Goal: Task Accomplishment & Management: Manage account settings

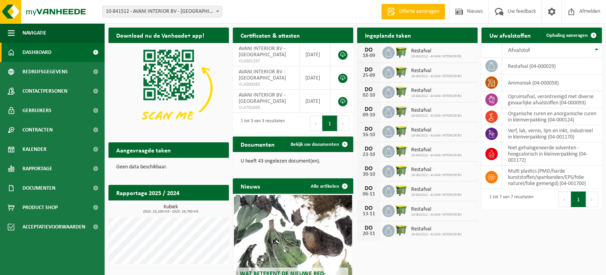
click at [39, 50] on span "Dashboard" at bounding box center [36, 52] width 29 height 19
click at [461, 51] on div "[DATE] Restafval 10-841512 - AVANI INTERIOR BV" at bounding box center [417, 53] width 120 height 20
click at [417, 34] on div "Ingeplande taken Bekijk uw kalender" at bounding box center [417, 34] width 120 height 15
click at [418, 53] on span "Restafval" at bounding box center [436, 51] width 51 height 6
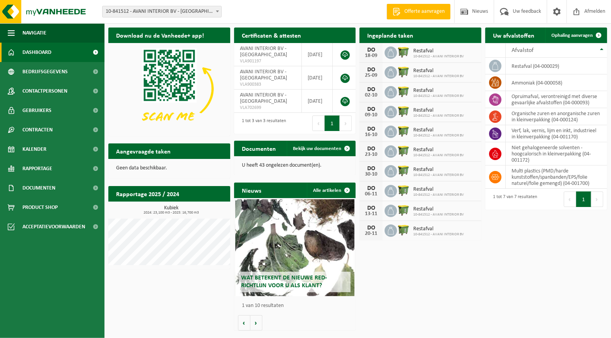
click at [473, 43] on span at bounding box center [472, 50] width 15 height 15
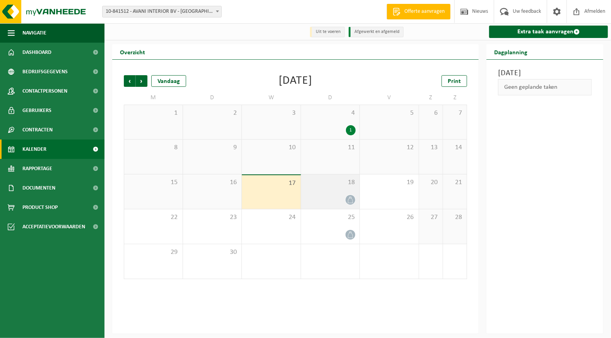
click at [350, 203] on icon at bounding box center [350, 199] width 7 height 7
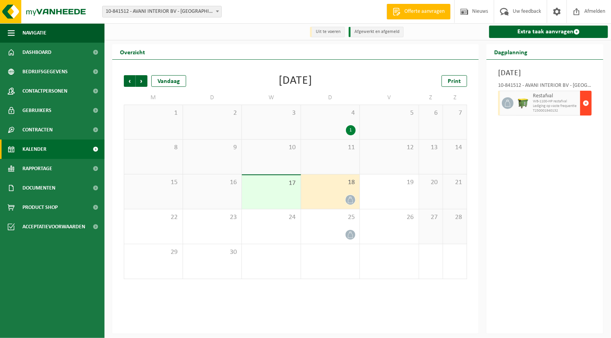
click at [584, 111] on span "button" at bounding box center [586, 102] width 6 height 15
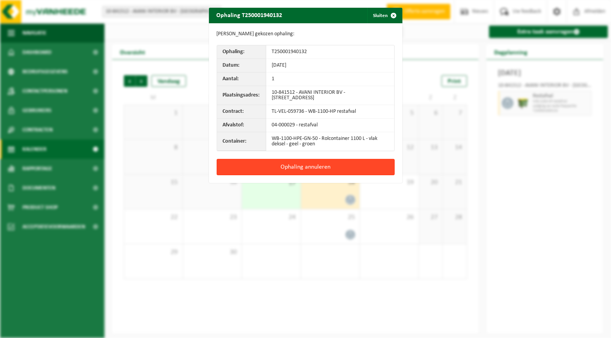
click at [294, 167] on button "Ophaling annuleren" at bounding box center [306, 167] width 178 height 16
